Goal: Task Accomplishment & Management: Complete application form

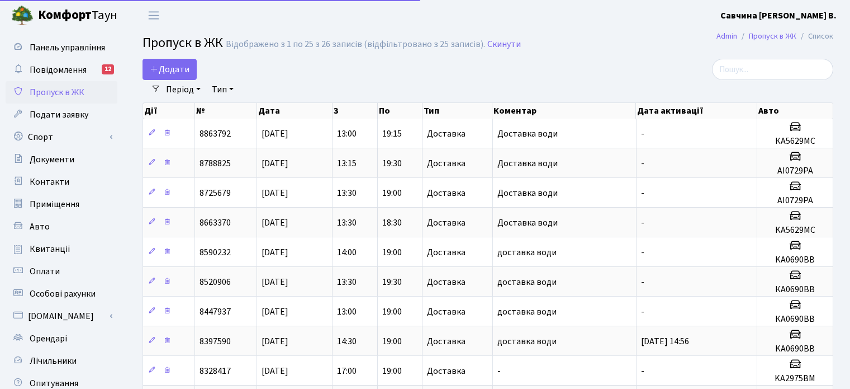
select select "25"
click at [64, 119] on span "Подати заявку" at bounding box center [59, 114] width 59 height 12
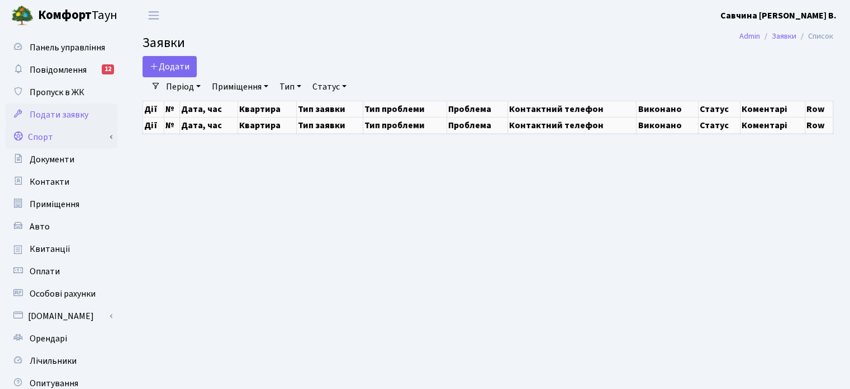
select select "25"
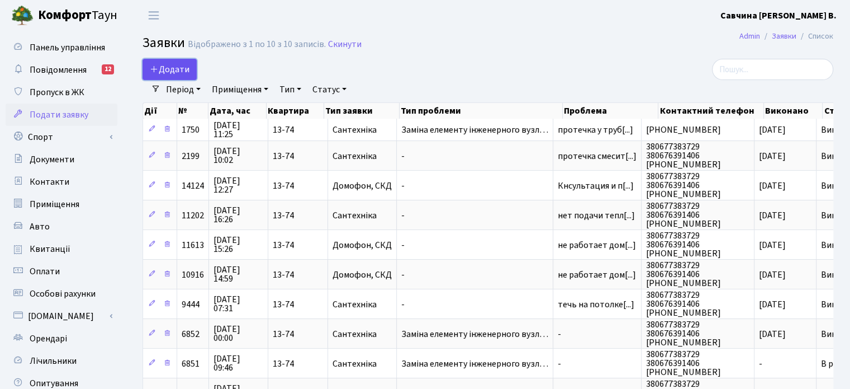
click at [170, 69] on span "Додати" at bounding box center [170, 69] width 40 height 12
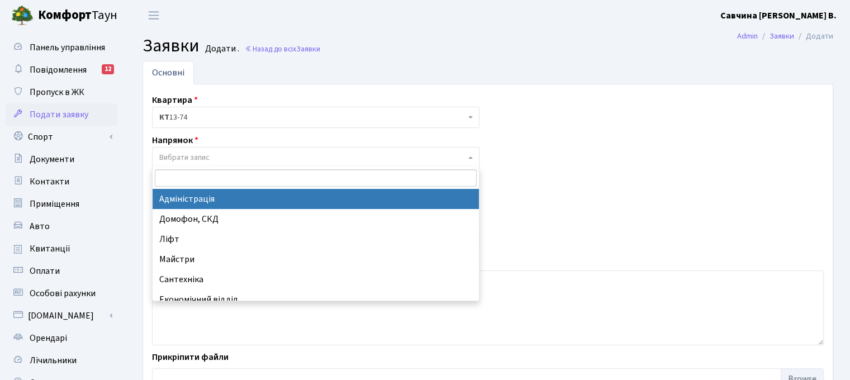
click at [273, 155] on span "Вибрати запис" at bounding box center [312, 157] width 306 height 11
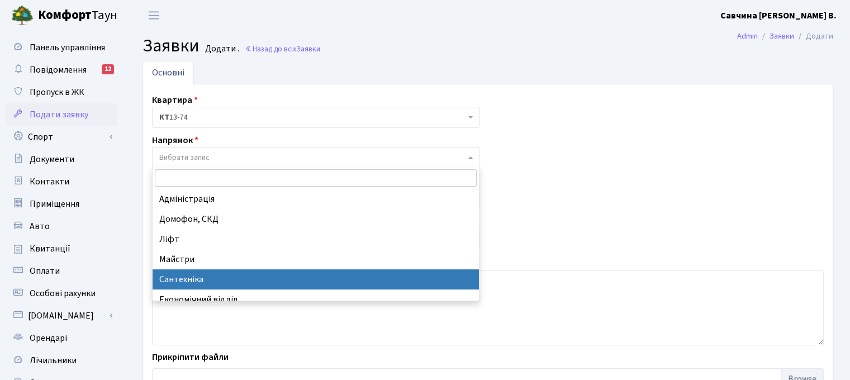
select select "2"
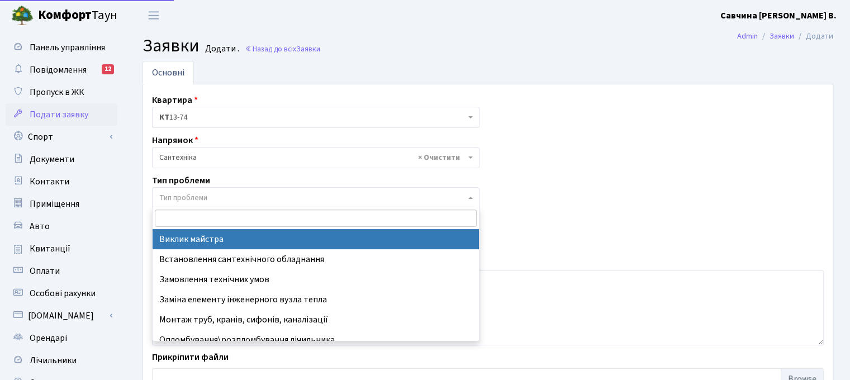
click at [188, 196] on span "Тип проблеми" at bounding box center [183, 197] width 48 height 11
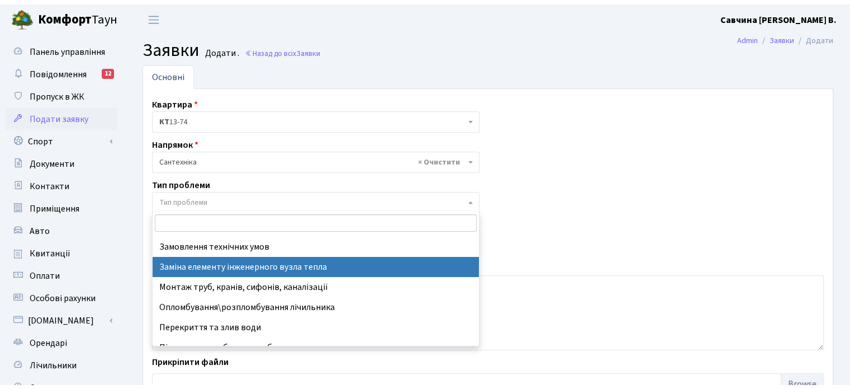
scroll to position [56, 0]
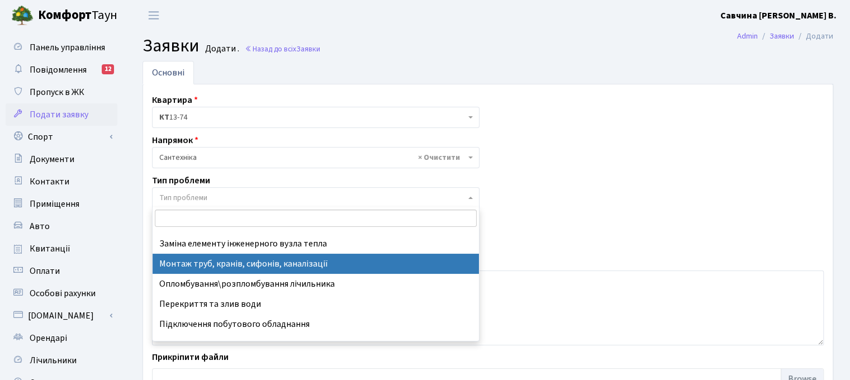
select select "37"
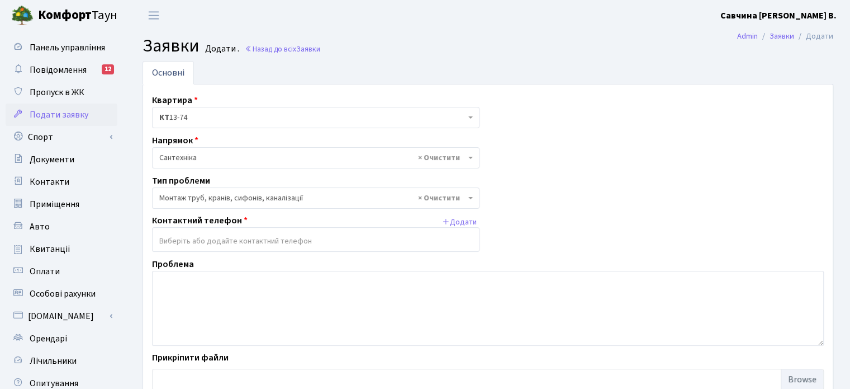
click at [342, 236] on input "search" at bounding box center [316, 241] width 326 height 20
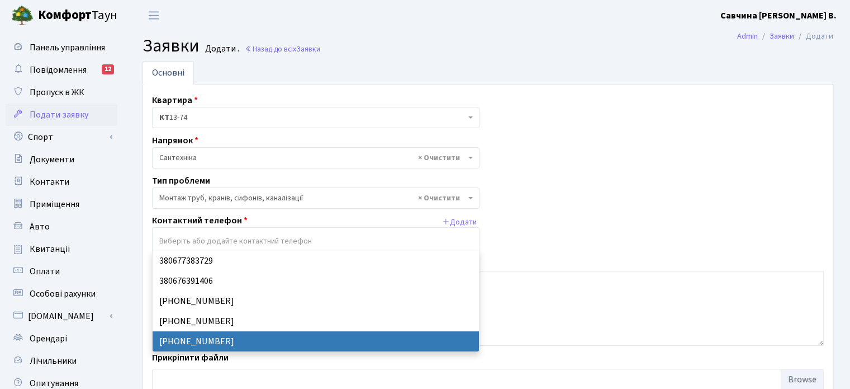
select select "127184"
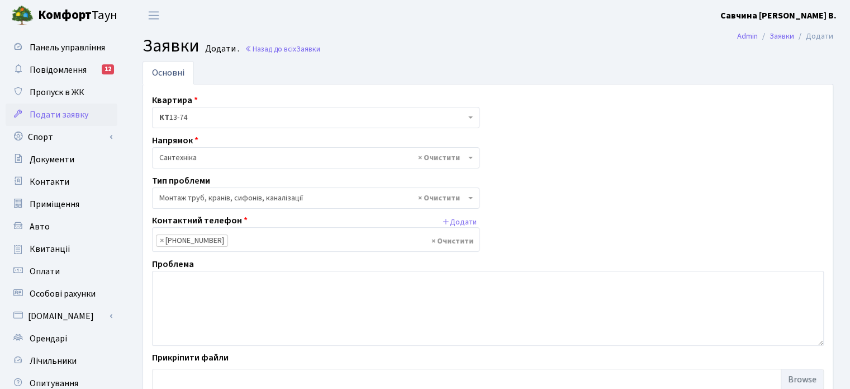
type input "_"
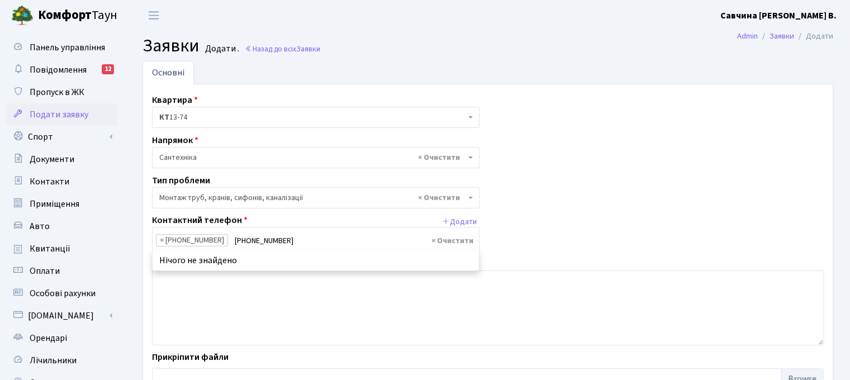
type input "[PHONE_NUMBER]"
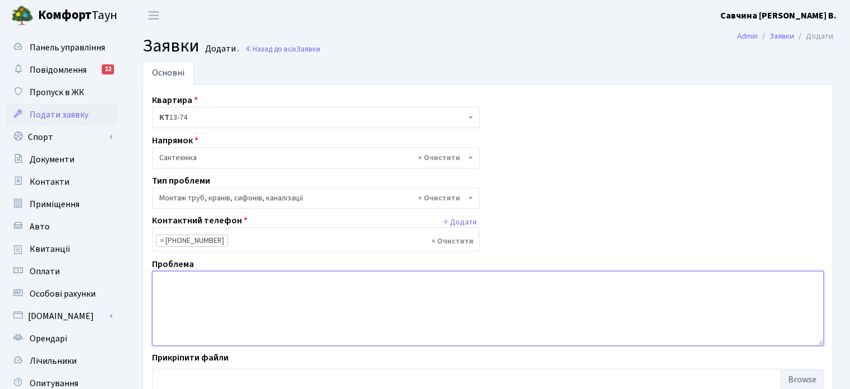
click at [183, 297] on textarea at bounding box center [488, 308] width 672 height 75
click at [251, 242] on input "search" at bounding box center [284, 241] width 112 height 20
click at [54, 183] on span "Контакти" at bounding box center [50, 182] width 40 height 12
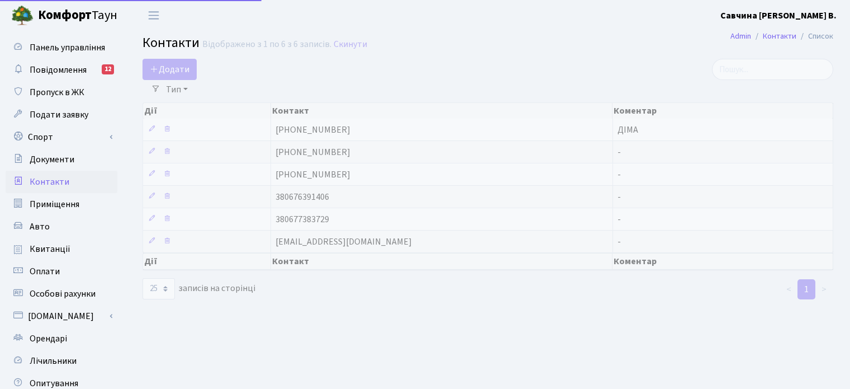
select select "25"
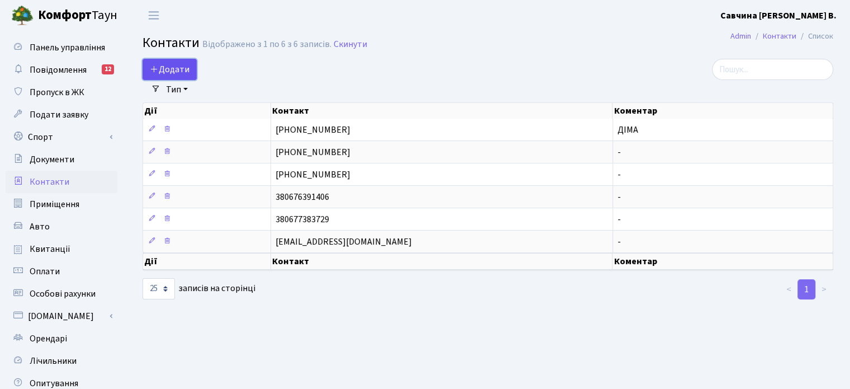
click at [178, 69] on span "Додати" at bounding box center [170, 69] width 40 height 12
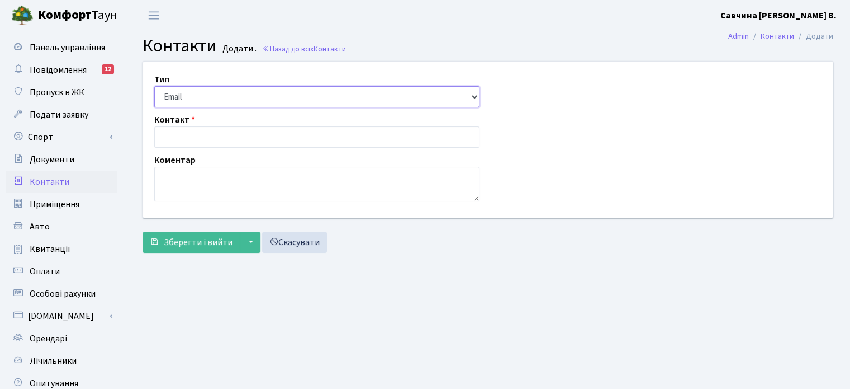
click at [472, 101] on select "Email Телефон" at bounding box center [316, 96] width 325 height 21
select select "1"
click at [154, 86] on select "Email Телефон" at bounding box center [316, 96] width 325 height 21
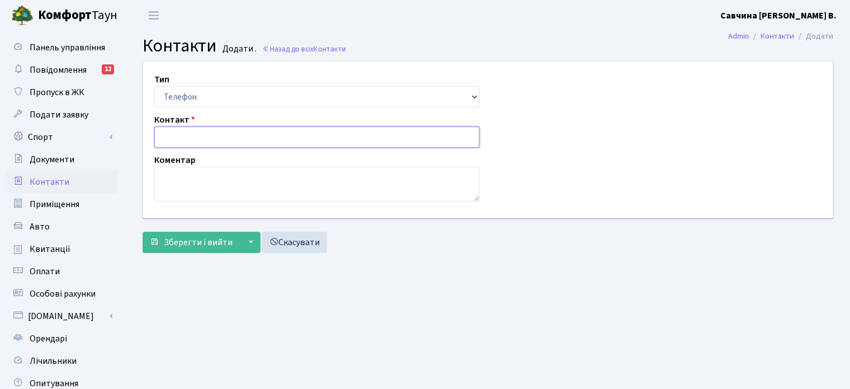
click at [195, 140] on input "text" at bounding box center [316, 136] width 325 height 21
type input "[PHONE_NUMBER]"
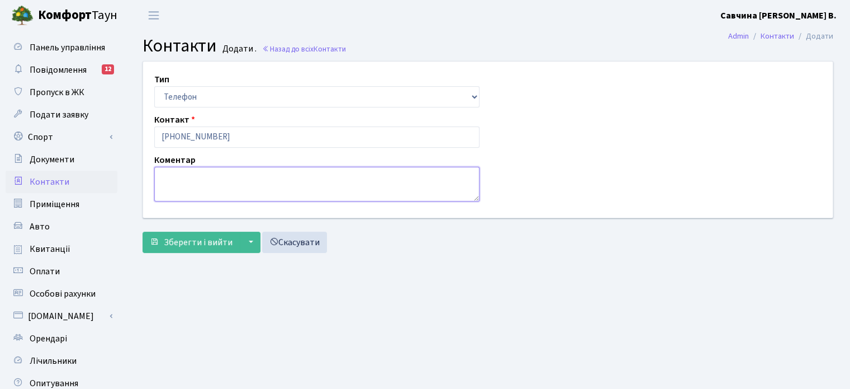
click at [183, 169] on textarea at bounding box center [316, 184] width 325 height 35
type textarea "D"
type textarea "Валера"
click at [210, 240] on span "Зберегти і вийти" at bounding box center [198, 242] width 69 height 12
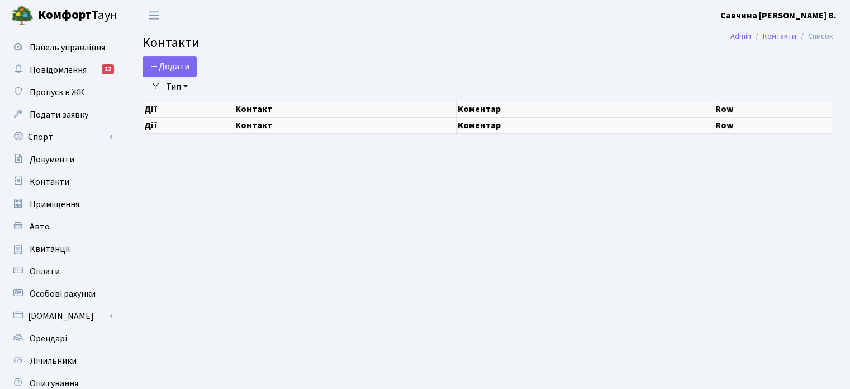
select select "25"
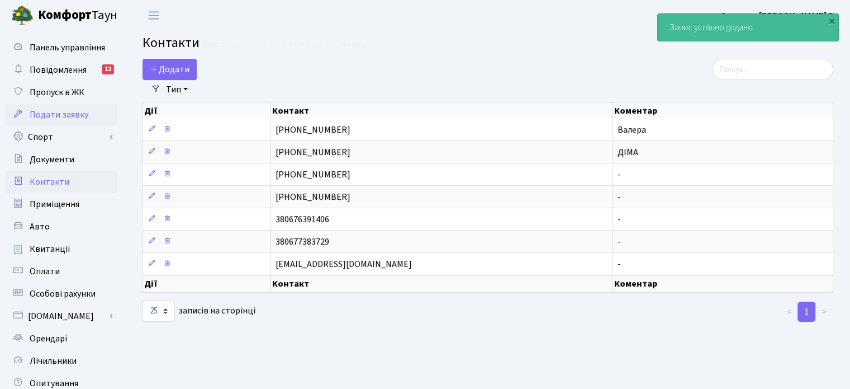
click at [59, 117] on span "Подати заявку" at bounding box center [59, 114] width 59 height 12
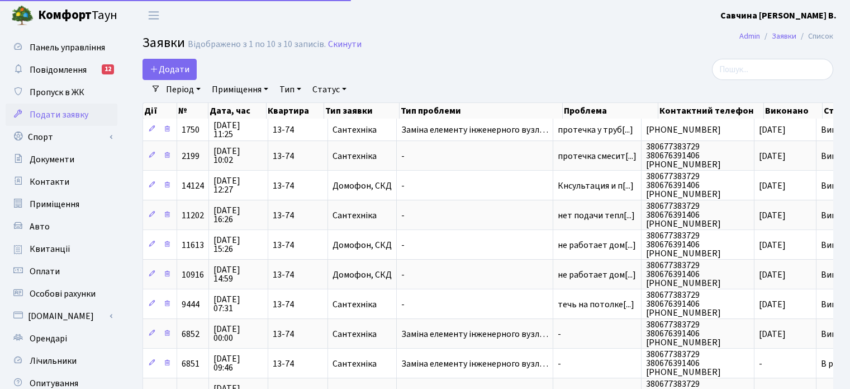
select select "25"
click at [167, 65] on span "Додати" at bounding box center [170, 69] width 40 height 12
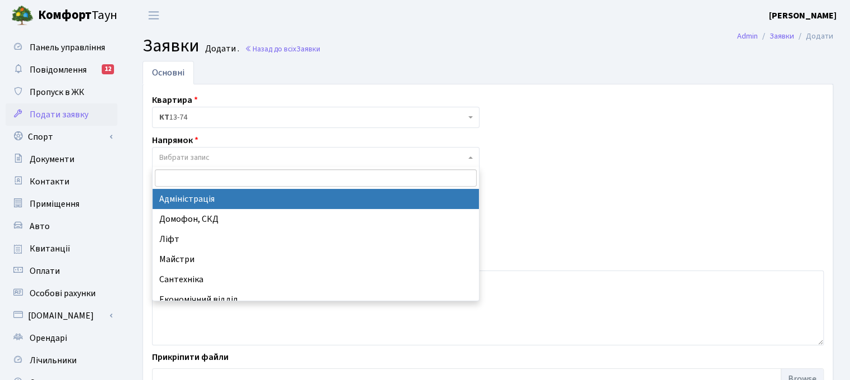
click at [473, 160] on span "Вибрати запис" at bounding box center [316, 157] width 328 height 21
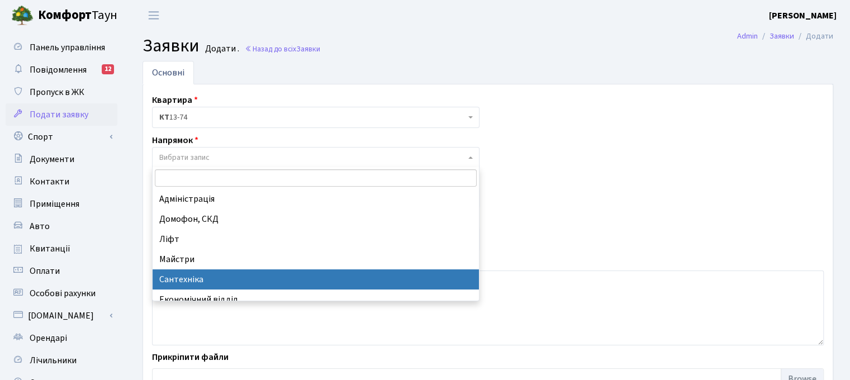
select select "2"
select select
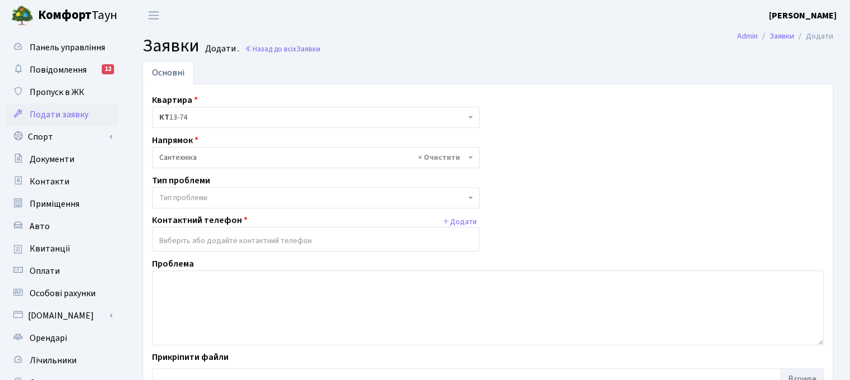
click at [201, 197] on span "Тип проблеми" at bounding box center [183, 197] width 48 height 11
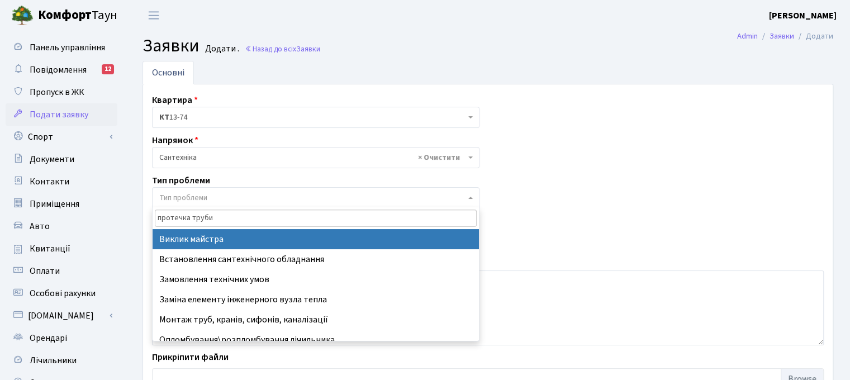
type input "протечка труби"
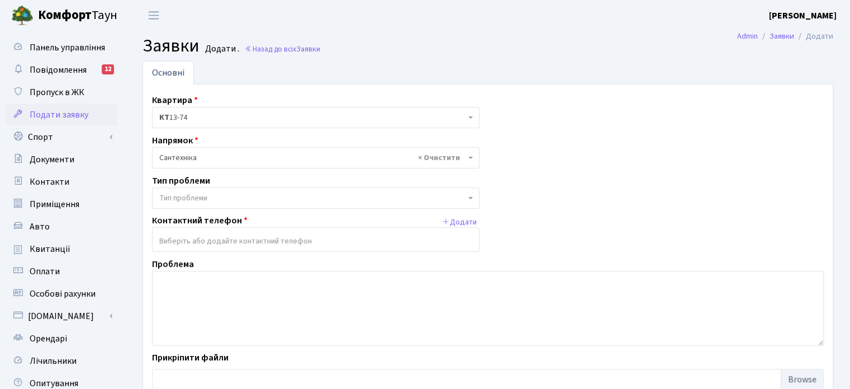
click at [557, 226] on div "Квартира <b>КТ</b>&nbsp;&nbsp;&nbsp;&nbsp;13-74 <b>КТ</b>&nbsp;&nbsp;&nbsp;&nbs…" at bounding box center [488, 244] width 689 height 302
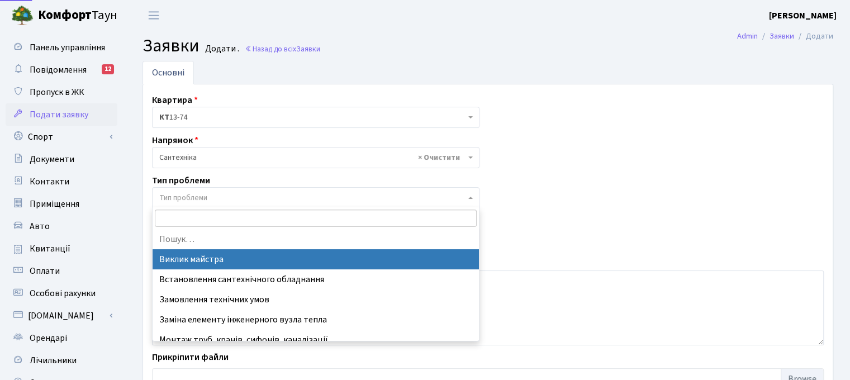
click at [205, 201] on span "Тип проблеми" at bounding box center [183, 197] width 48 height 11
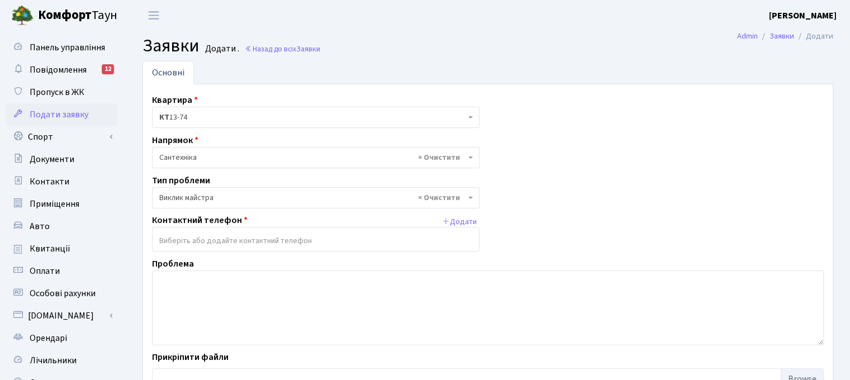
select select "29"
click at [468, 192] on span "× Виклик майстра" at bounding box center [316, 197] width 328 height 21
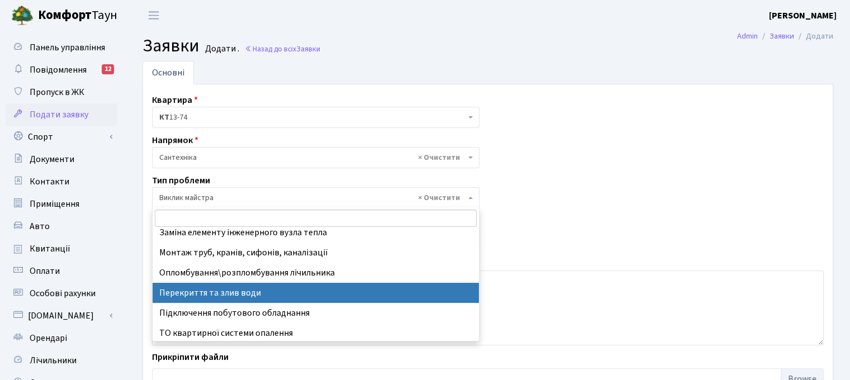
scroll to position [69, 0]
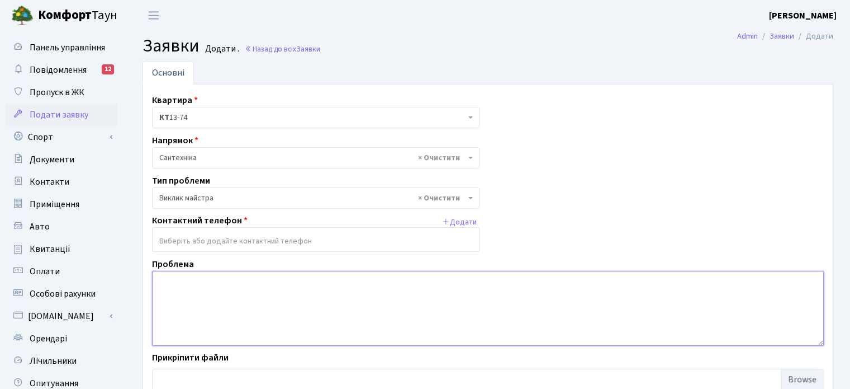
click at [633, 271] on textarea at bounding box center [488, 308] width 672 height 75
click at [179, 239] on input "search" at bounding box center [316, 241] width 326 height 20
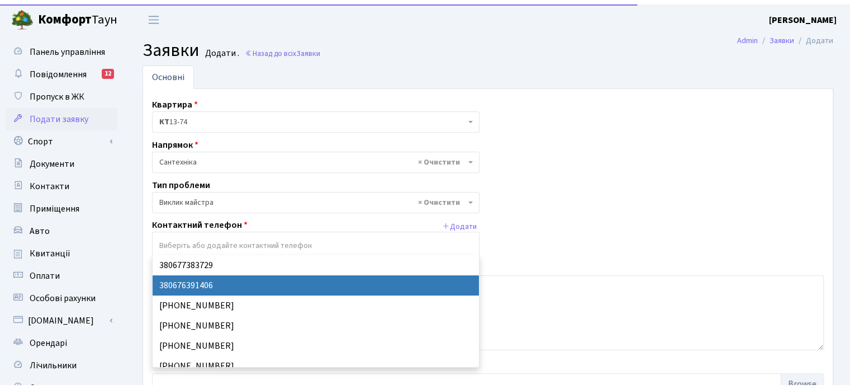
scroll to position [9, 0]
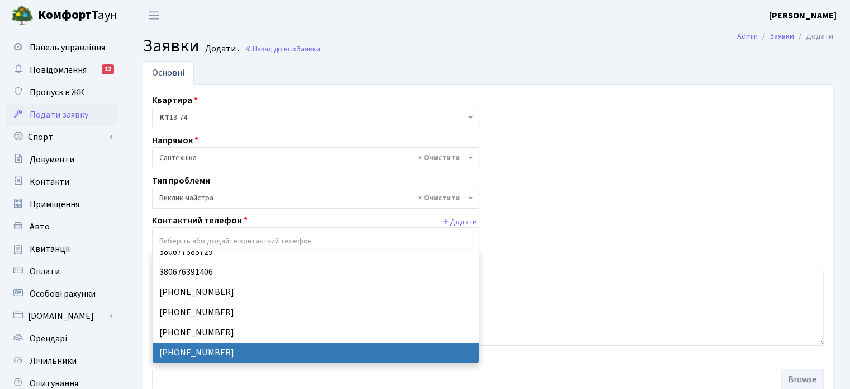
select select "133910"
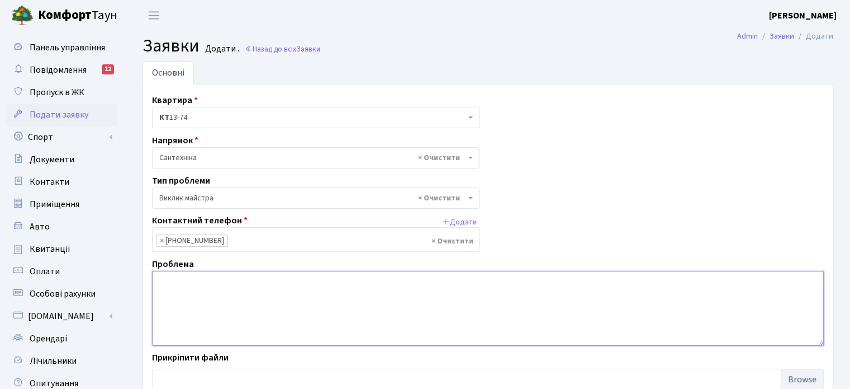
click at [176, 277] on textarea at bounding box center [488, 308] width 672 height 75
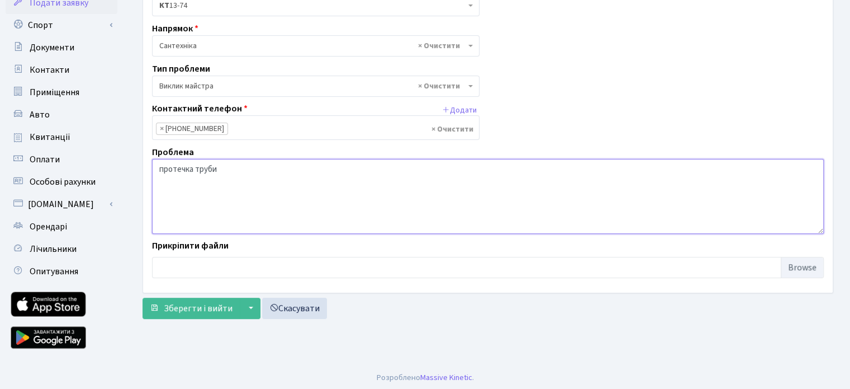
scroll to position [115, 0]
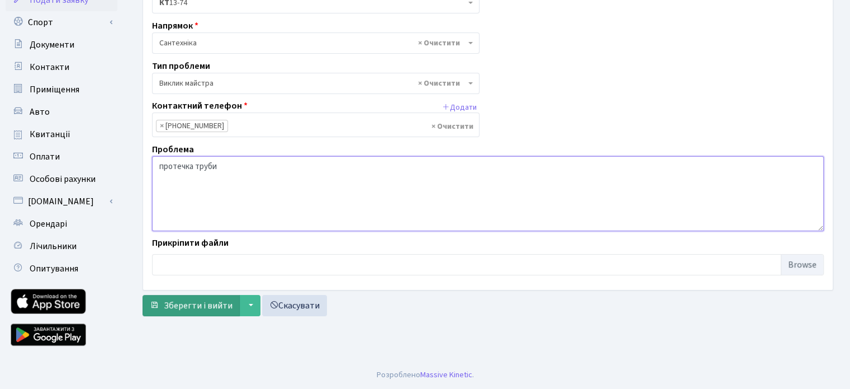
type textarea "протечка труби"
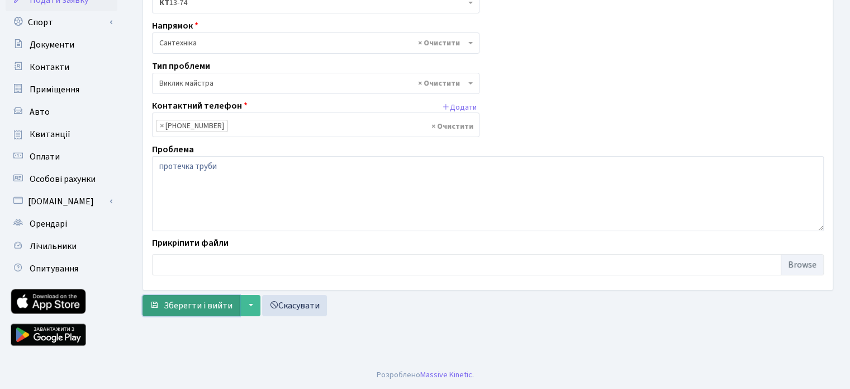
click at [209, 300] on span "Зберегти і вийти" at bounding box center [198, 305] width 69 height 12
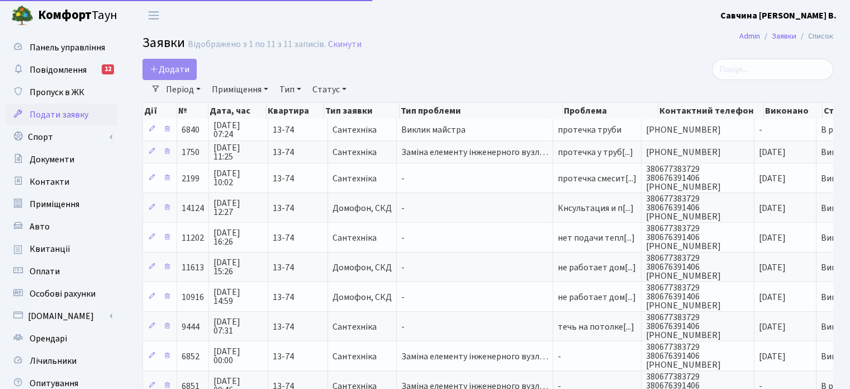
select select "25"
